Goal: Task Accomplishment & Management: Complete application form

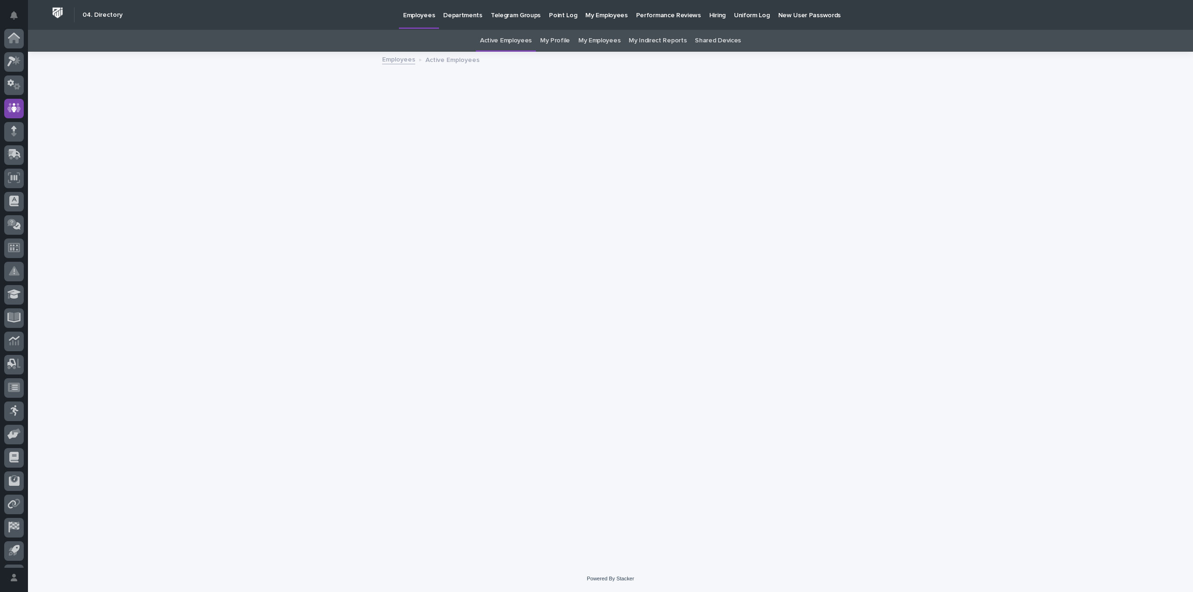
scroll to position [43, 0]
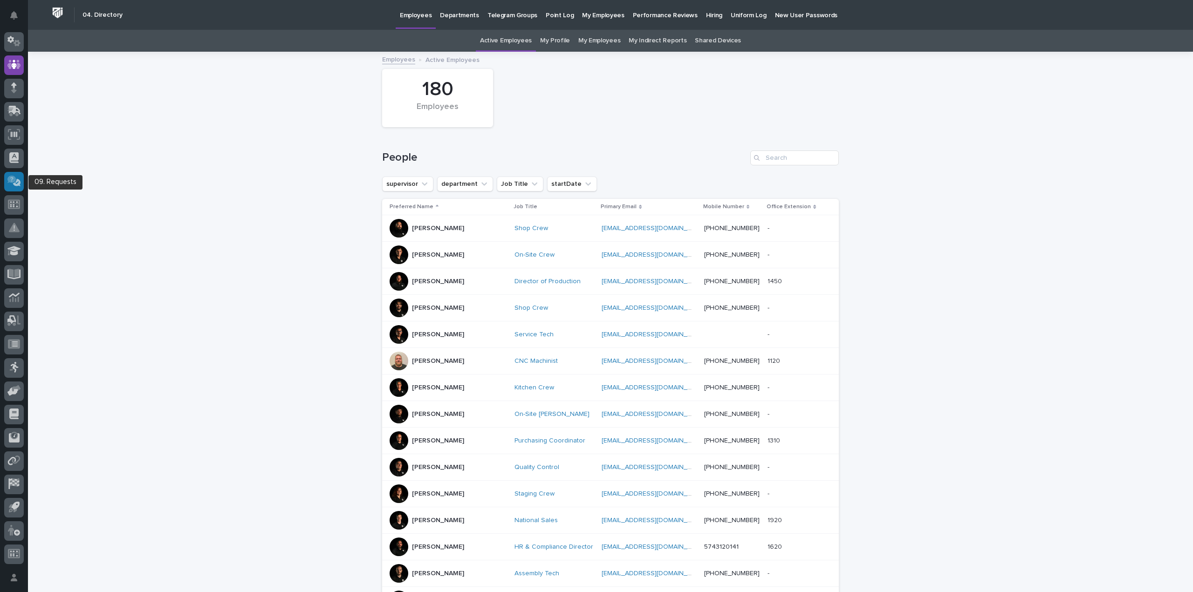
click at [17, 186] on icon at bounding box center [15, 181] width 10 height 9
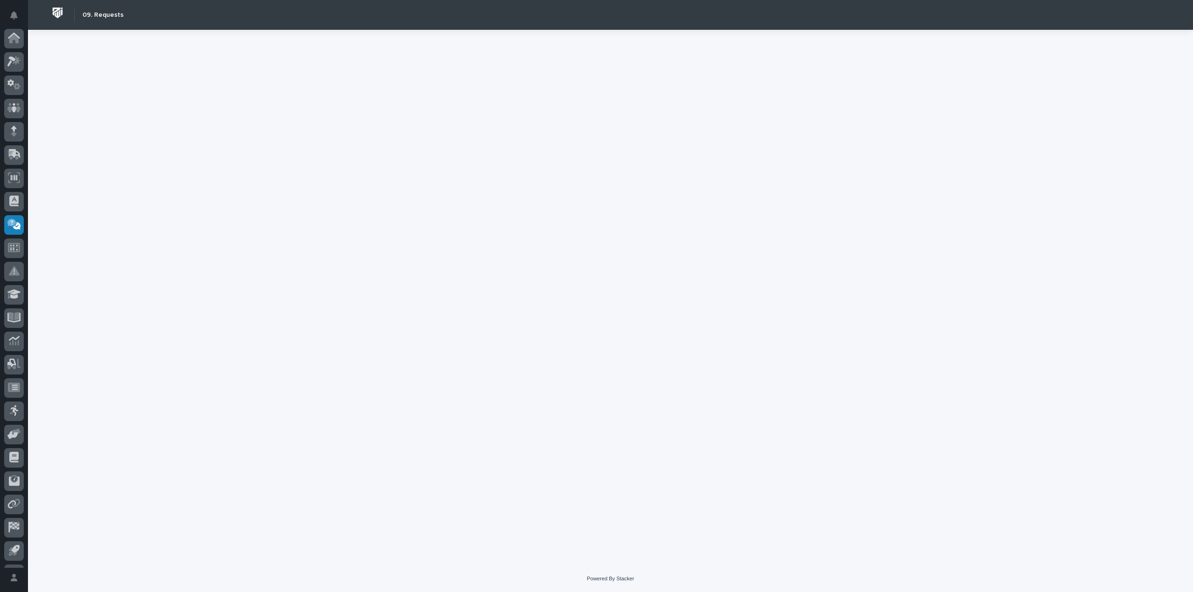
scroll to position [43, 0]
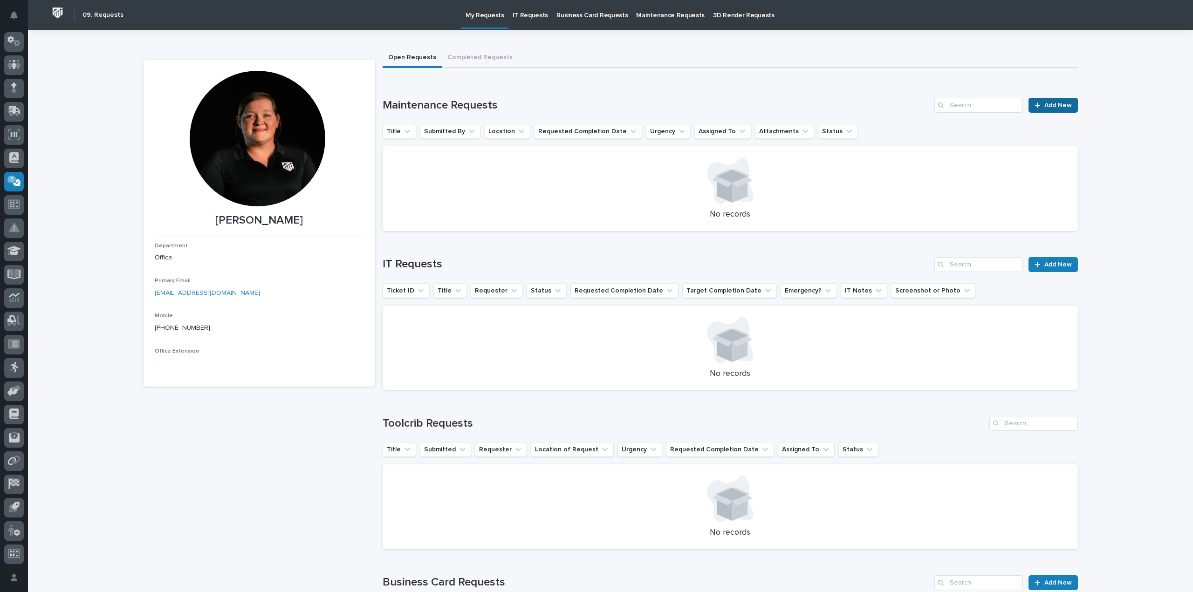
click at [1051, 105] on span "Add New" at bounding box center [1059, 105] width 28 height 7
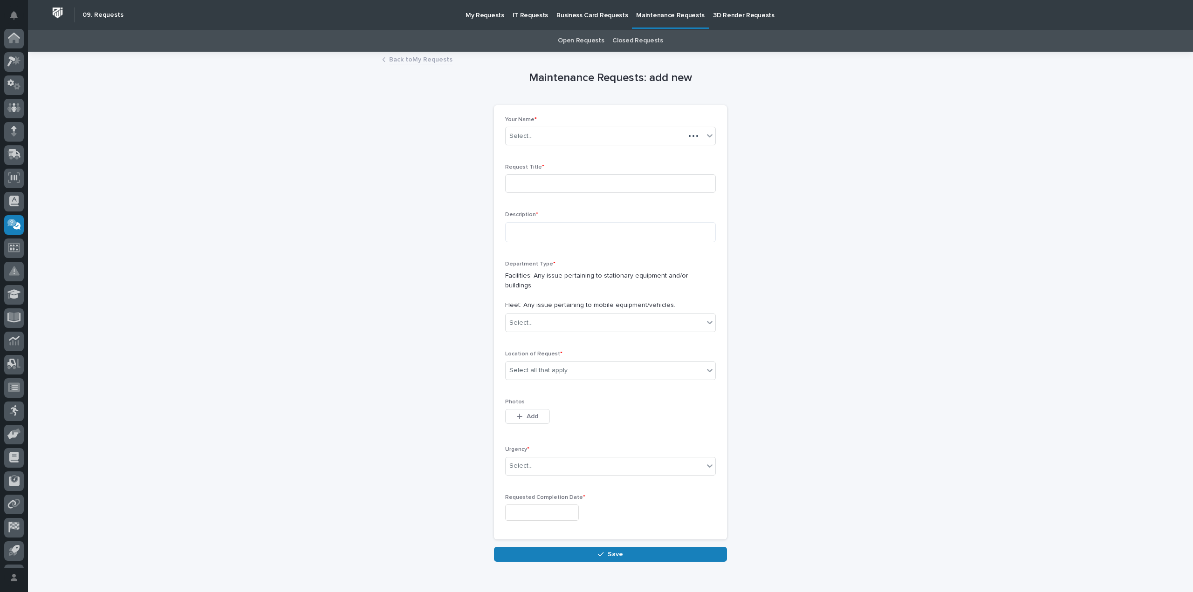
scroll to position [43, 0]
click at [554, 179] on input at bounding box center [610, 183] width 211 height 19
type input "Grill Problems"
click at [530, 233] on textarea at bounding box center [610, 232] width 211 height 20
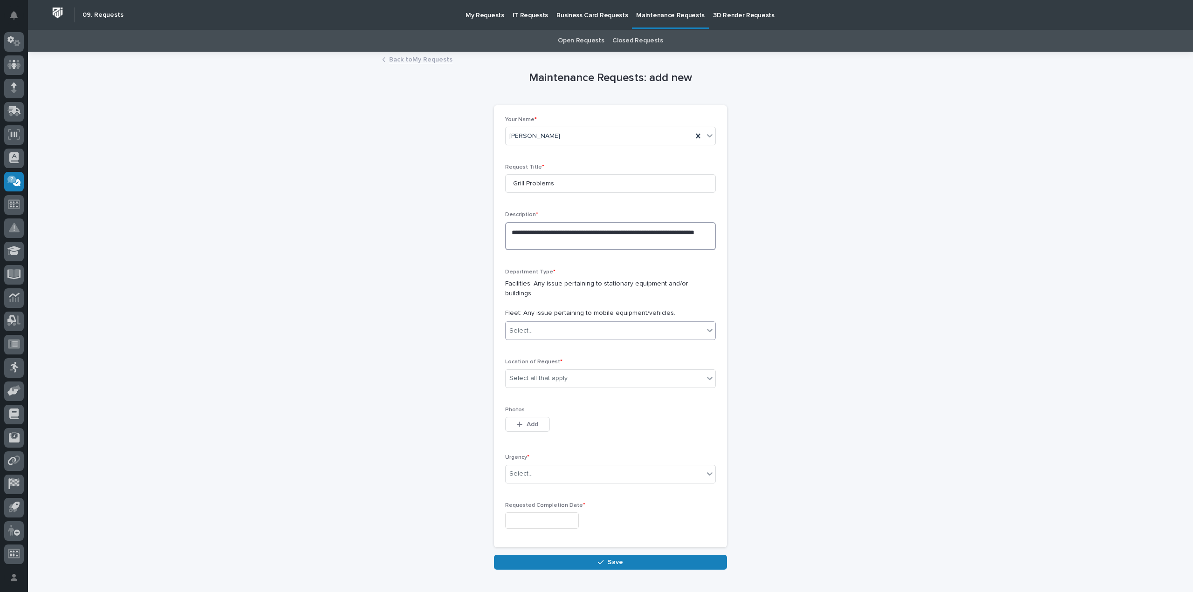
type textarea "**********"
click at [639, 324] on div "Select..." at bounding box center [605, 331] width 198 height 15
click at [595, 341] on div "Facilities" at bounding box center [608, 339] width 210 height 16
click at [591, 371] on div "Select all that apply" at bounding box center [605, 378] width 198 height 15
click at [572, 386] on div "B1" at bounding box center [608, 387] width 210 height 16
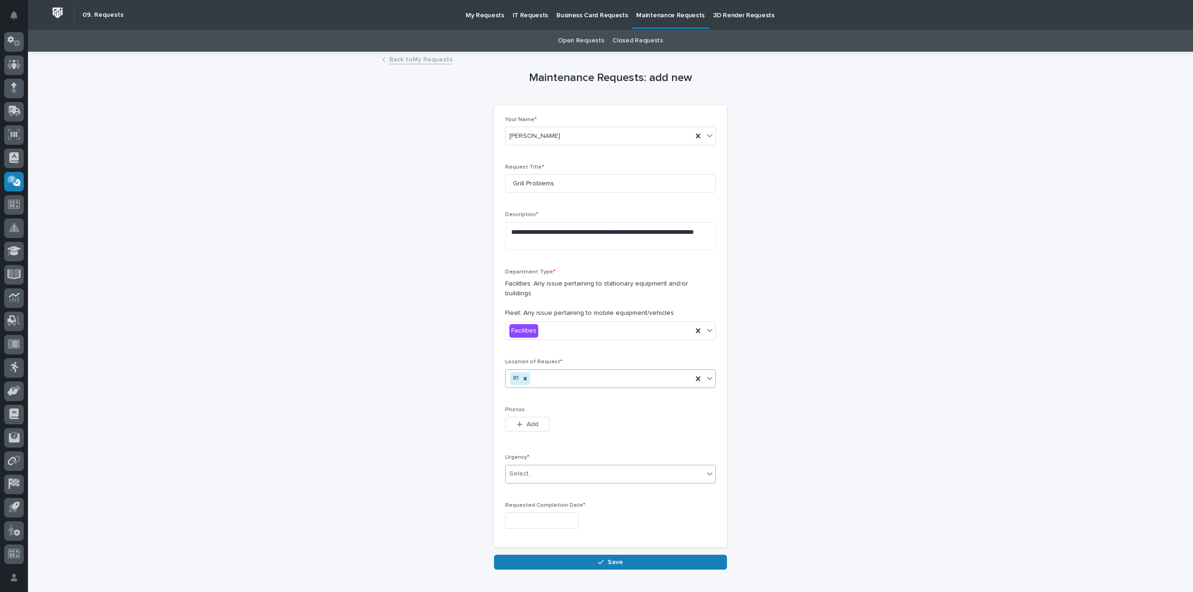
click at [538, 467] on div "Select..." at bounding box center [605, 474] width 198 height 15
click at [516, 495] on span "Hot" at bounding box center [513, 498] width 14 height 10
click at [579, 513] on input "text" at bounding box center [542, 521] width 74 height 16
click at [564, 452] on div "26" at bounding box center [563, 450] width 13 height 13
type input "**********"
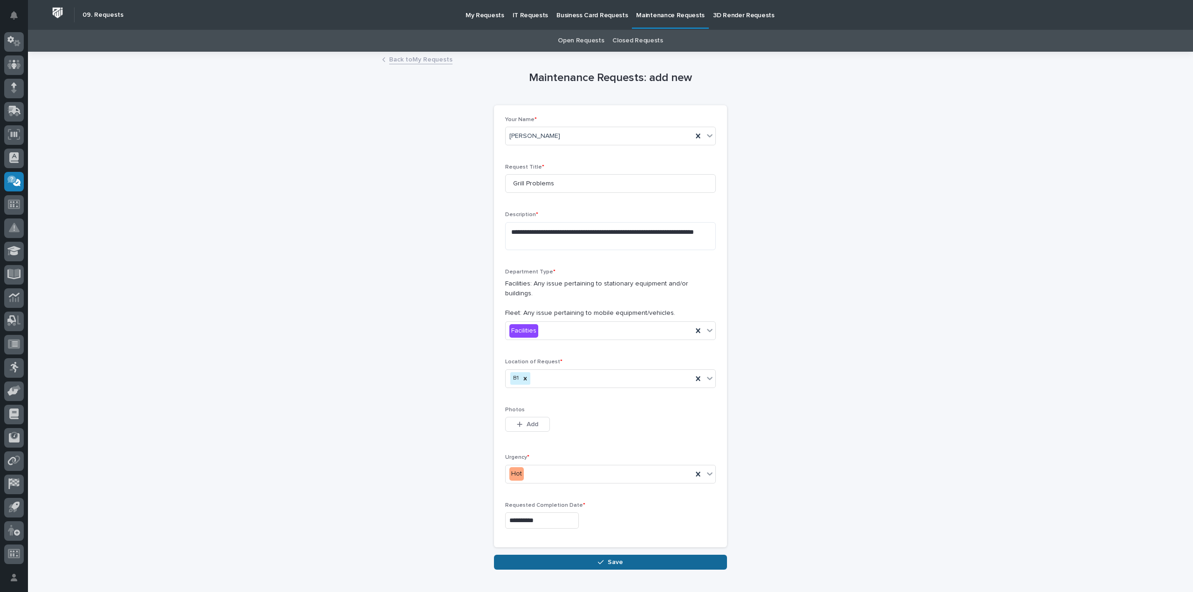
click at [563, 555] on button "Save" at bounding box center [610, 562] width 233 height 15
